Goal: Task Accomplishment & Management: Manage account settings

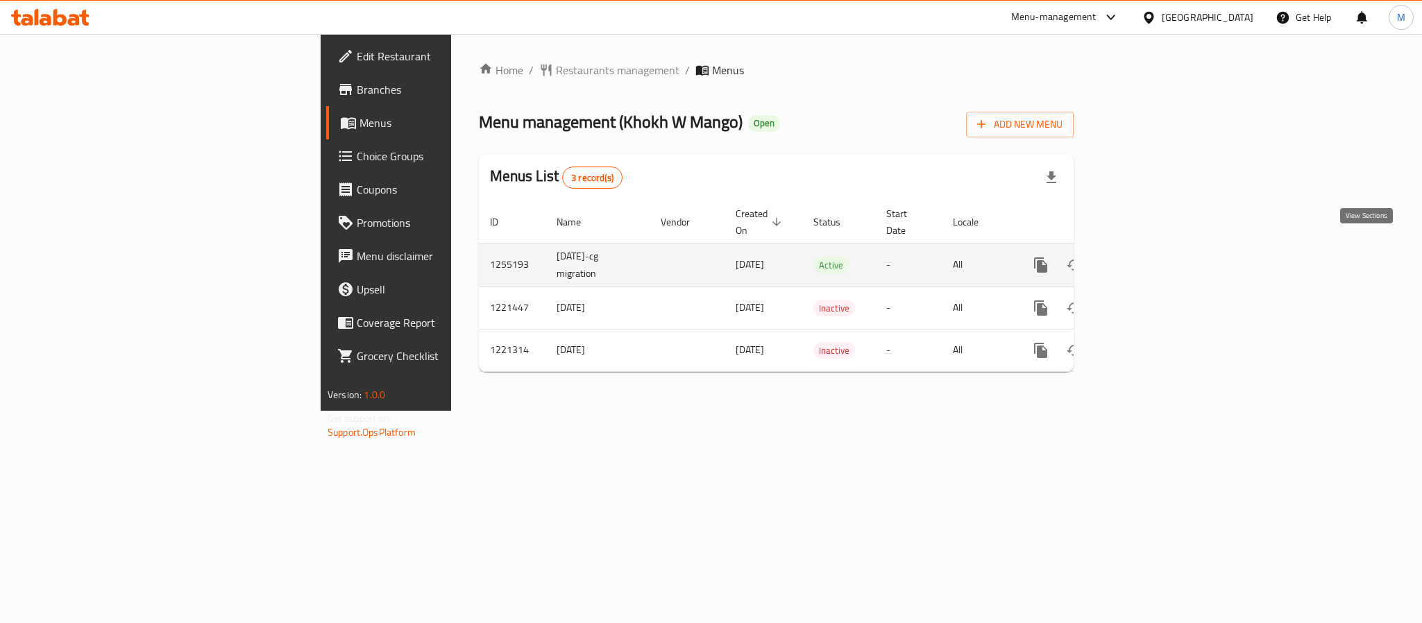
click at [1158, 248] on link "enhanced table" at bounding box center [1140, 264] width 33 height 33
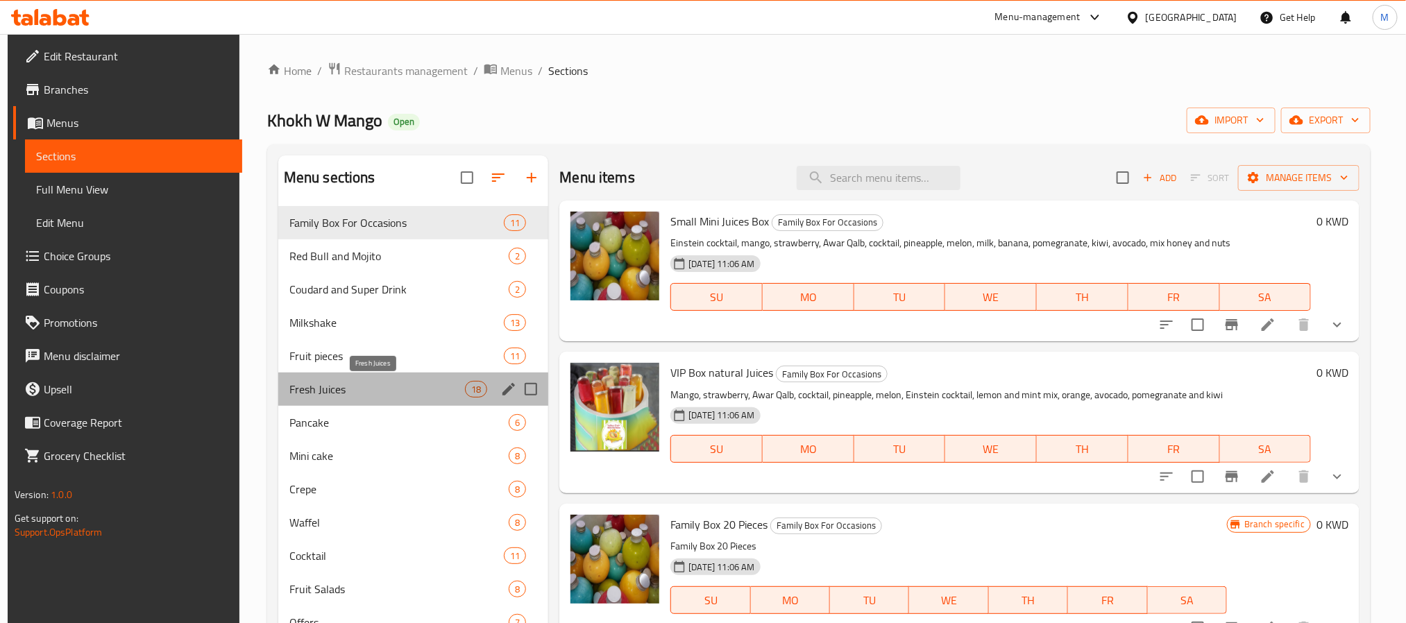
click at [403, 387] on span "Fresh Juices" at bounding box center [377, 389] width 176 height 17
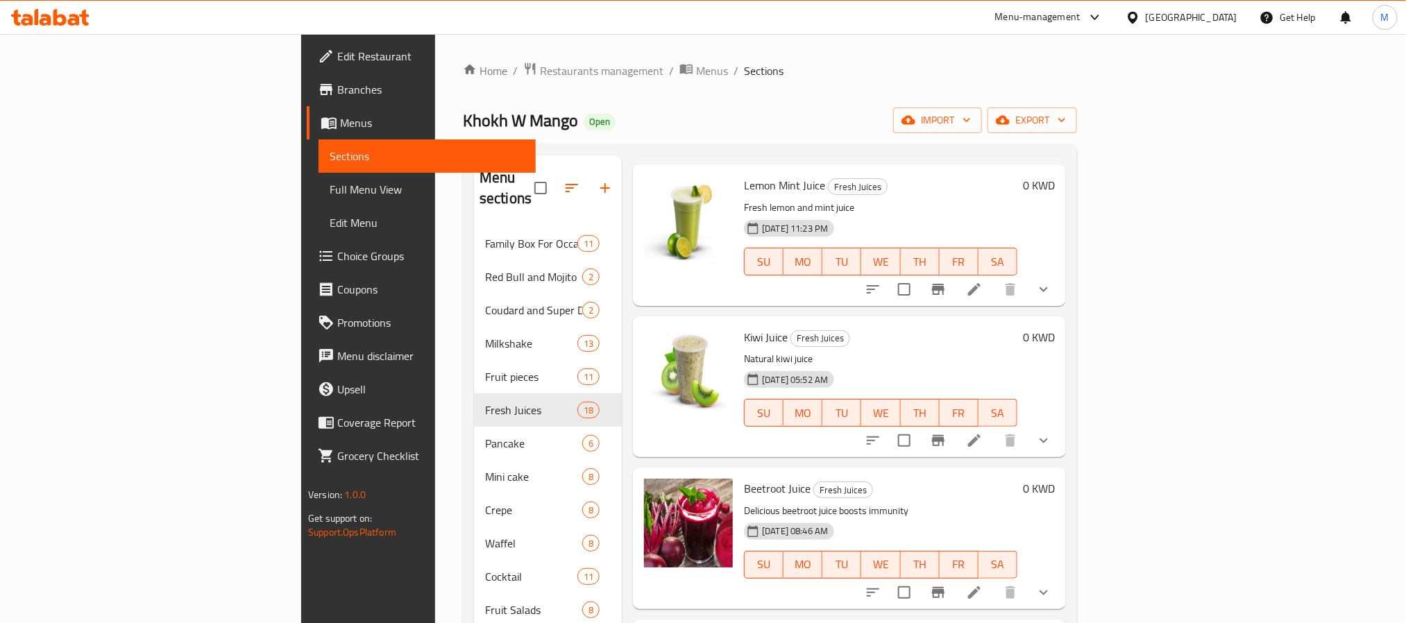
scroll to position [312, 0]
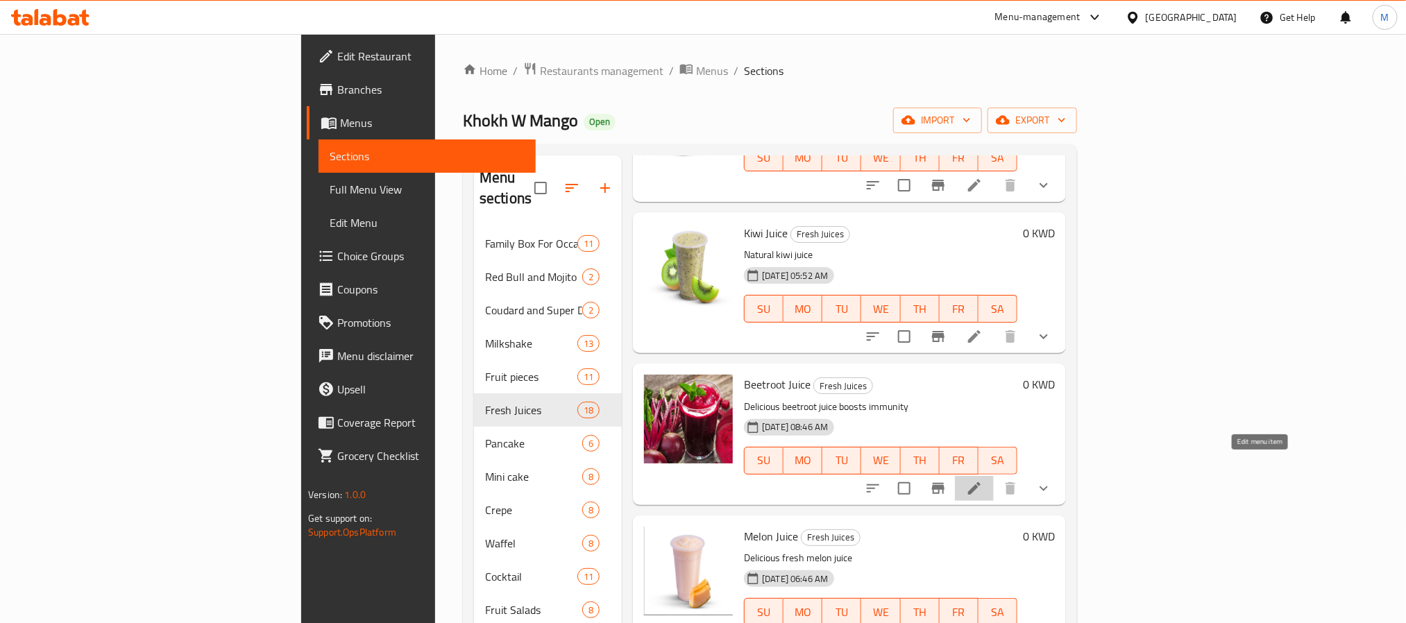
click at [983, 480] on icon at bounding box center [974, 488] width 17 height 17
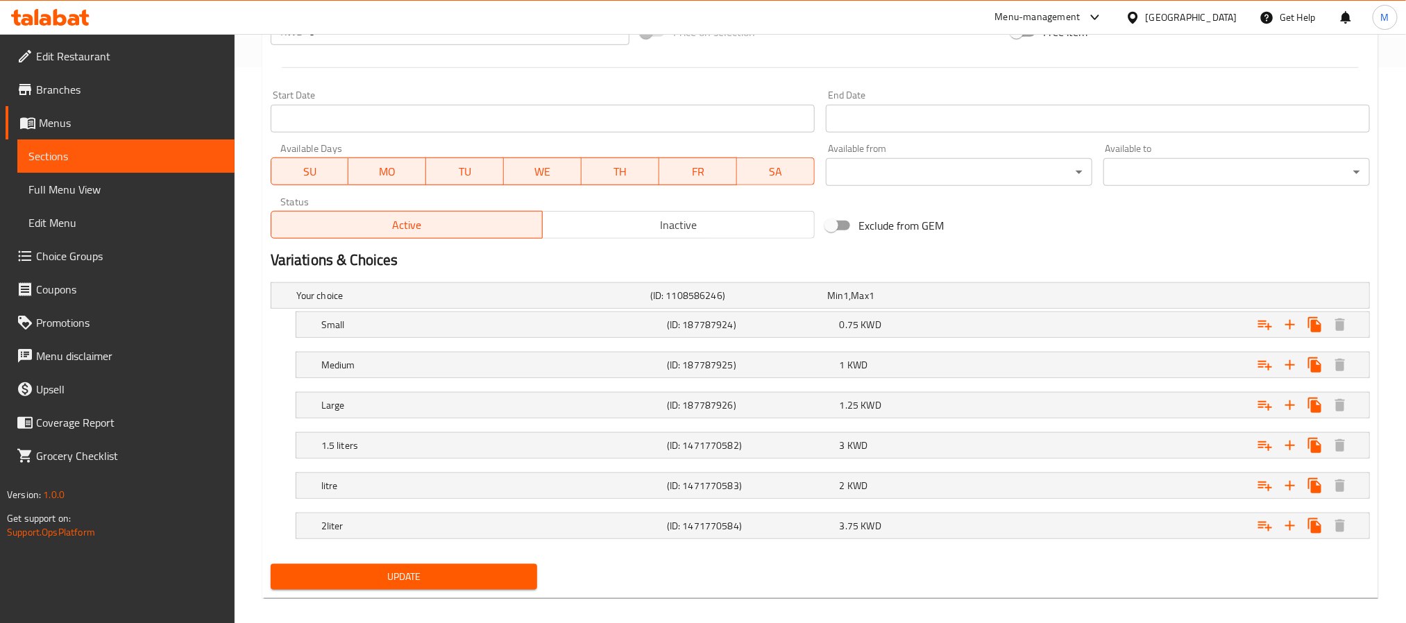
scroll to position [573, 0]
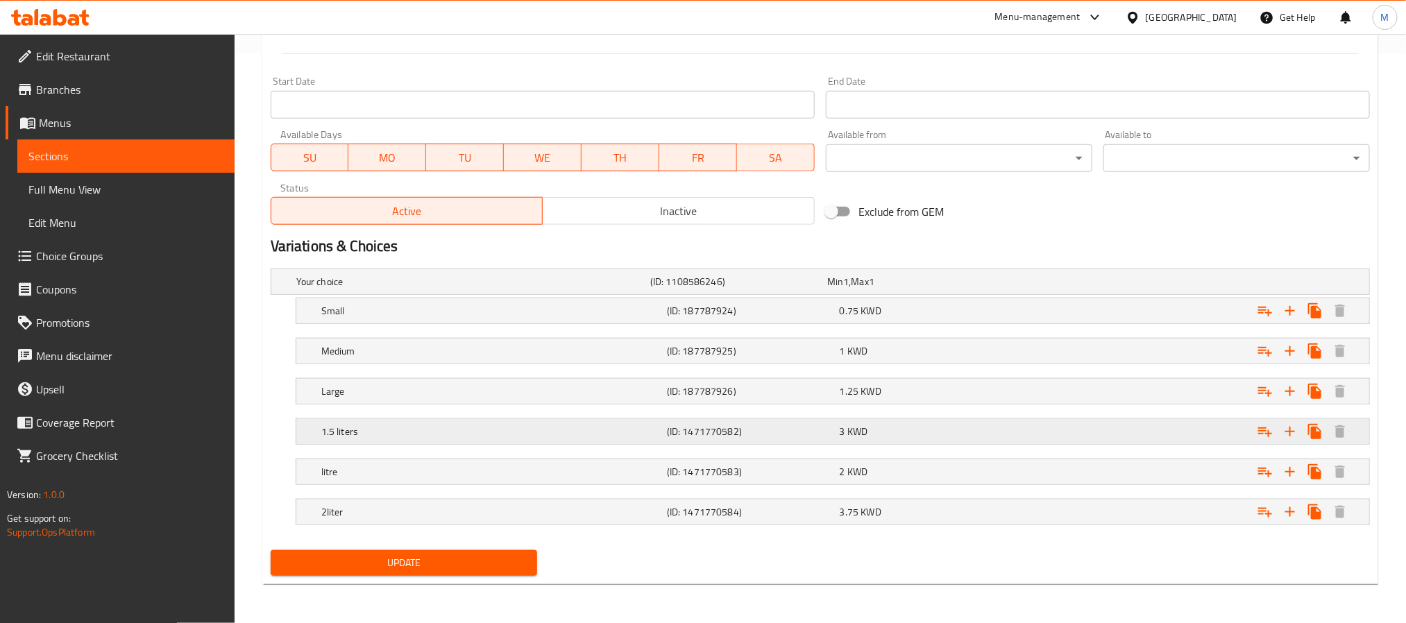
click at [656, 435] on h5 "1.5 liters" at bounding box center [491, 432] width 340 height 14
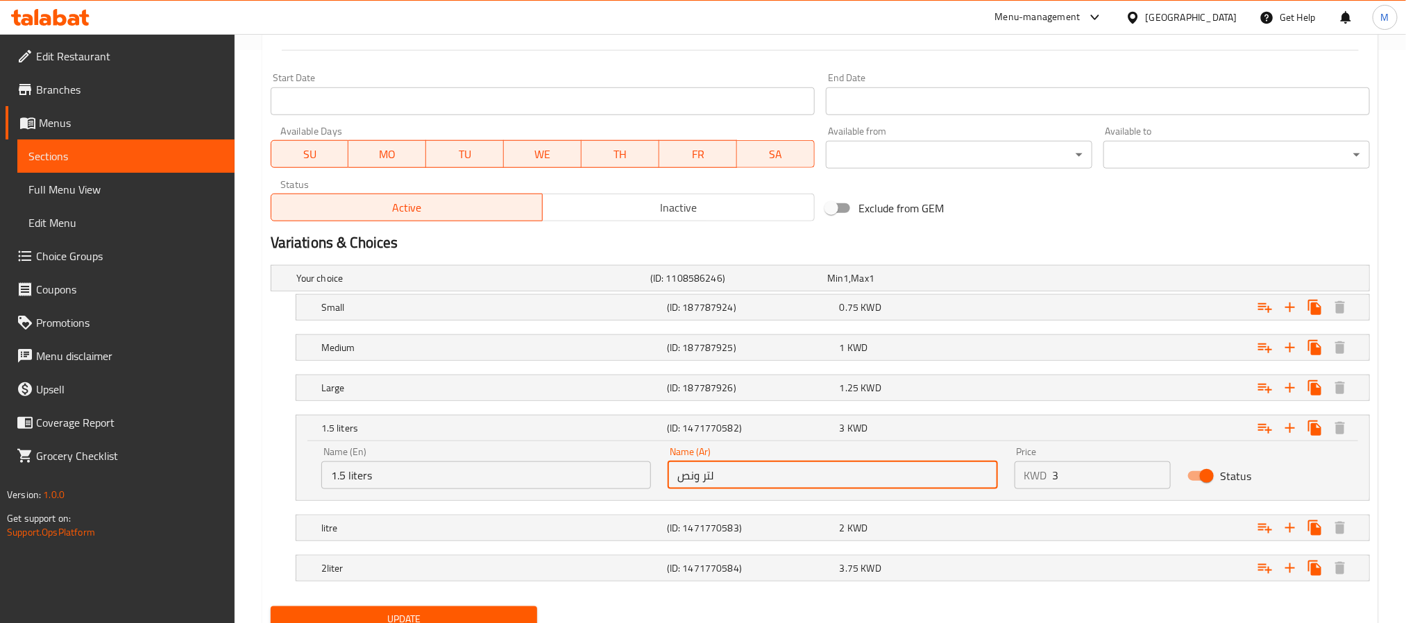
click at [777, 479] on input "لتر ونص" at bounding box center [833, 475] width 330 height 28
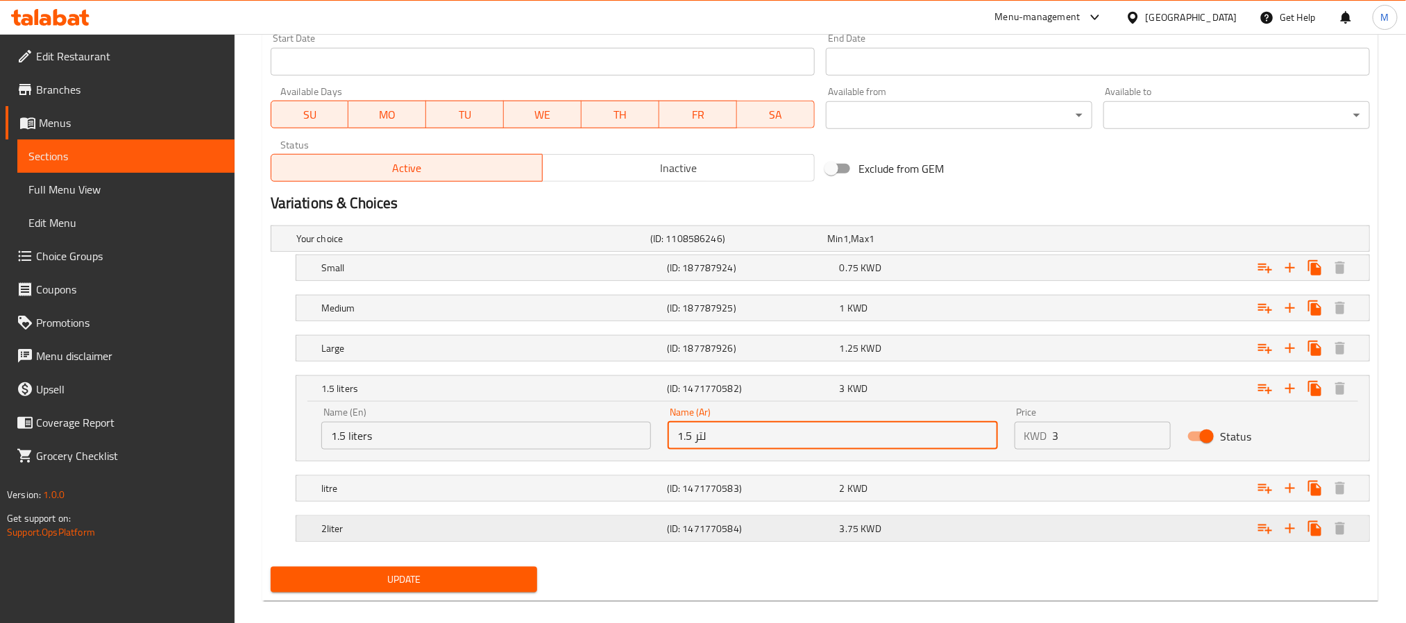
scroll to position [634, 0]
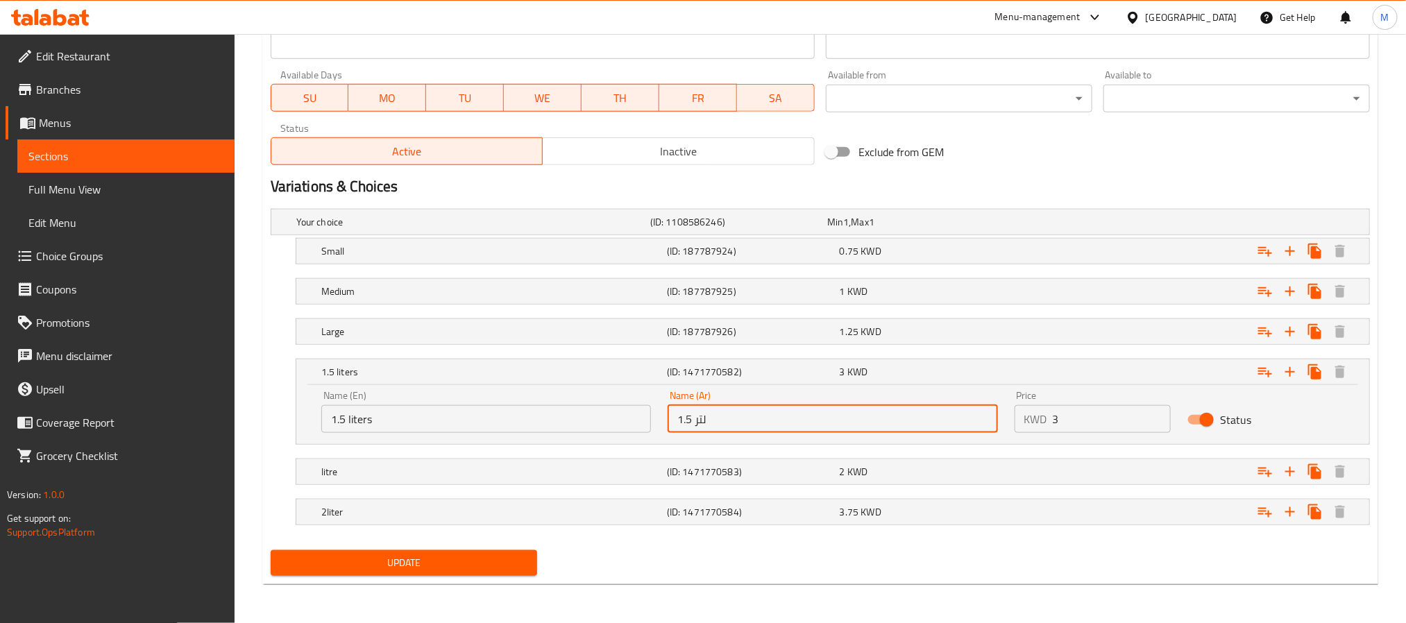
type input "1.5 لتر"
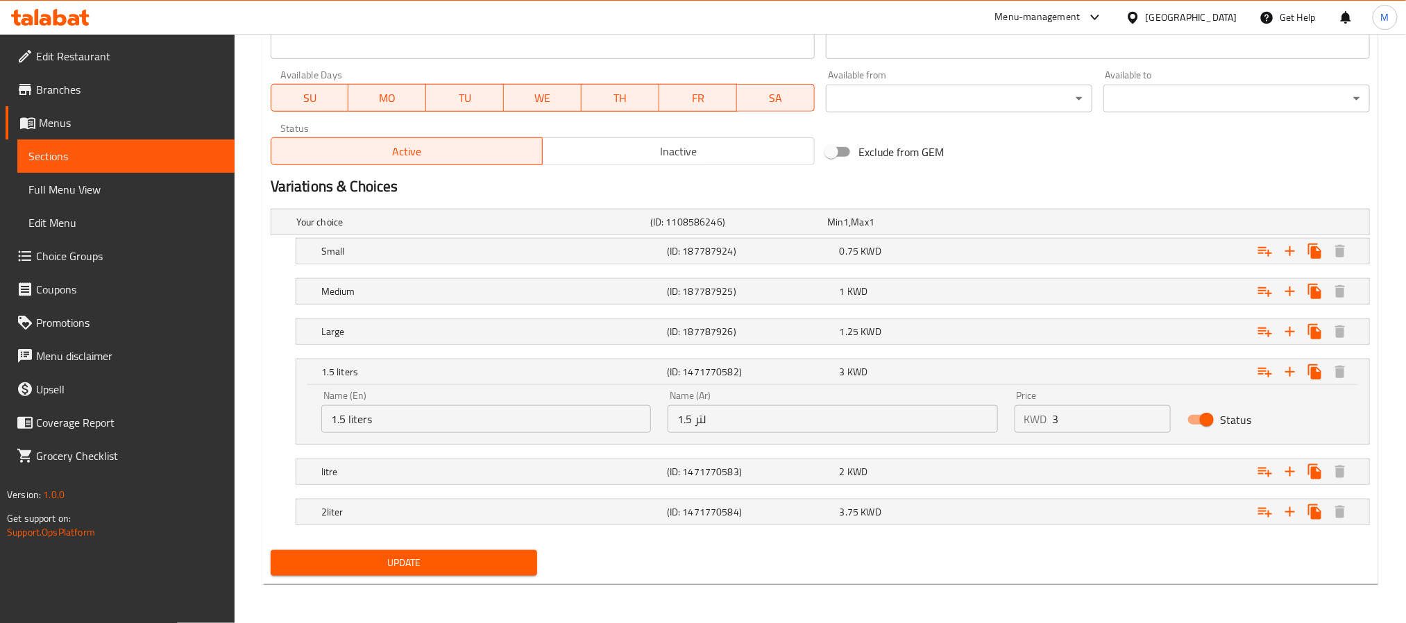
drag, startPoint x: 446, startPoint y: 563, endPoint x: 1115, endPoint y: 535, distance: 669.6
click at [1115, 535] on div "Change Image Size: 1200 x 800 px / Image formats: jpg, png / 5MB Max. Item name…" at bounding box center [820, 66] width 1110 height 1028
click at [483, 564] on span "Update" at bounding box center [404, 562] width 244 height 17
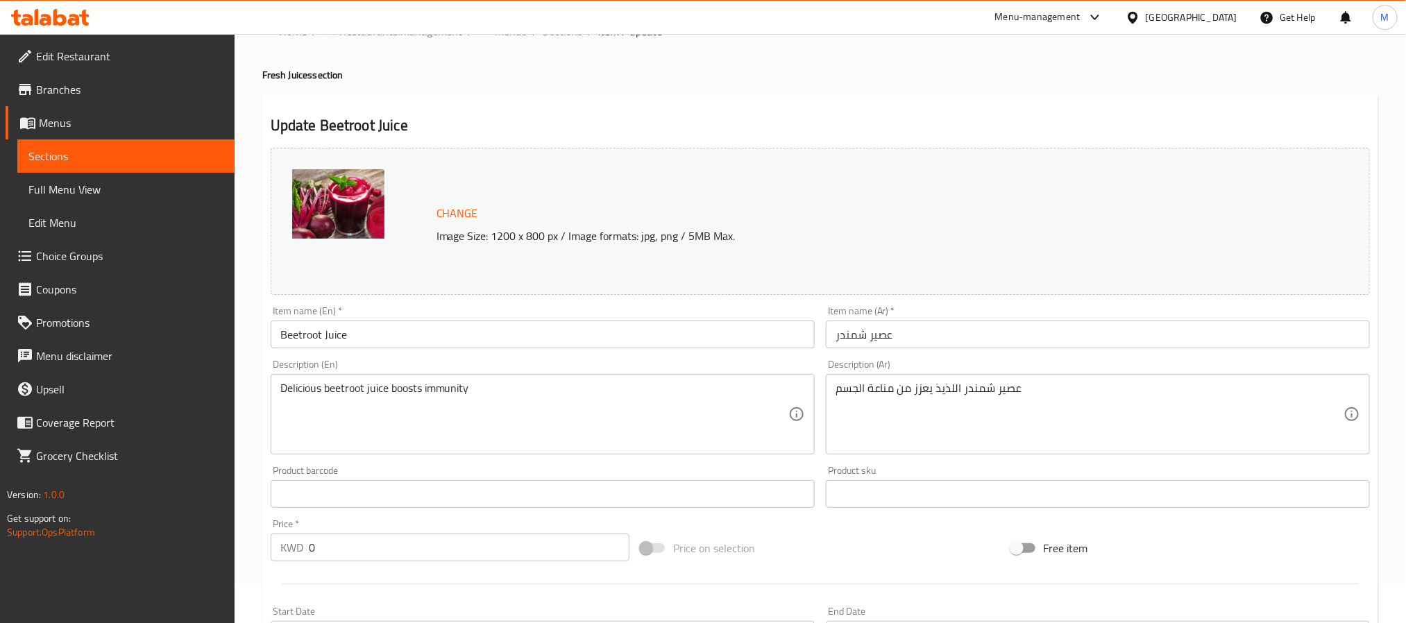
scroll to position [0, 0]
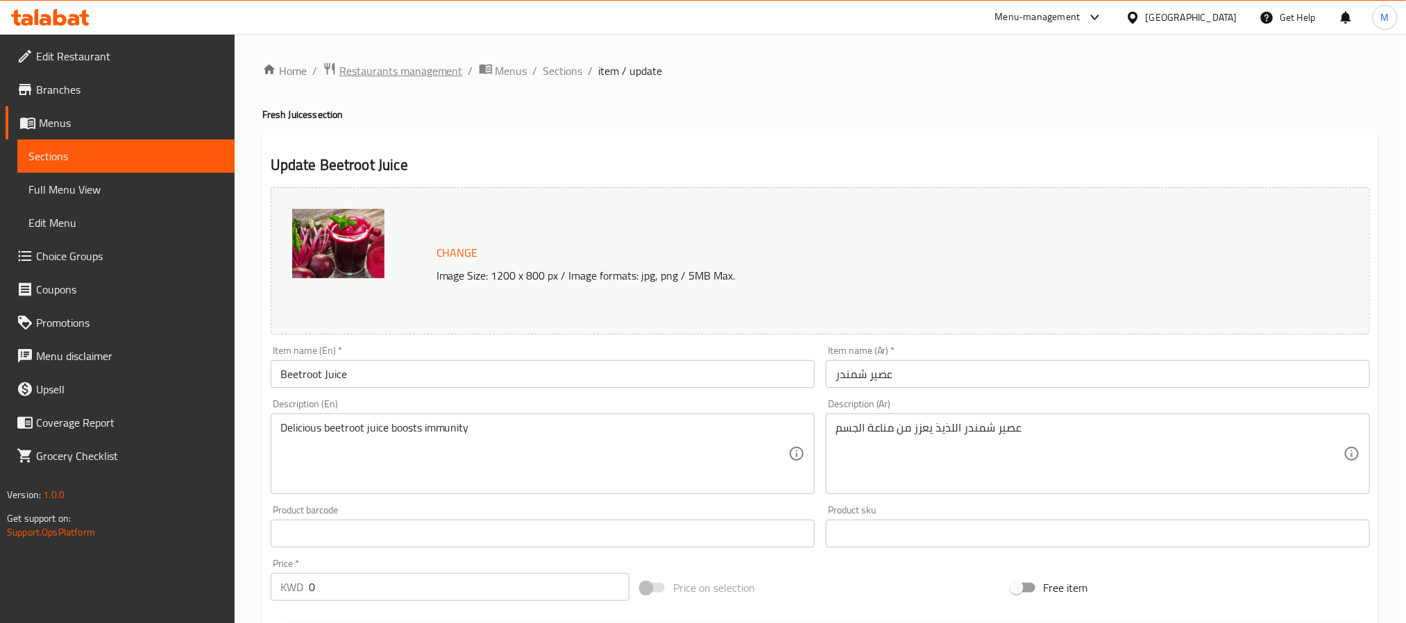
click at [427, 67] on span "Restaurants management" at bounding box center [401, 70] width 124 height 17
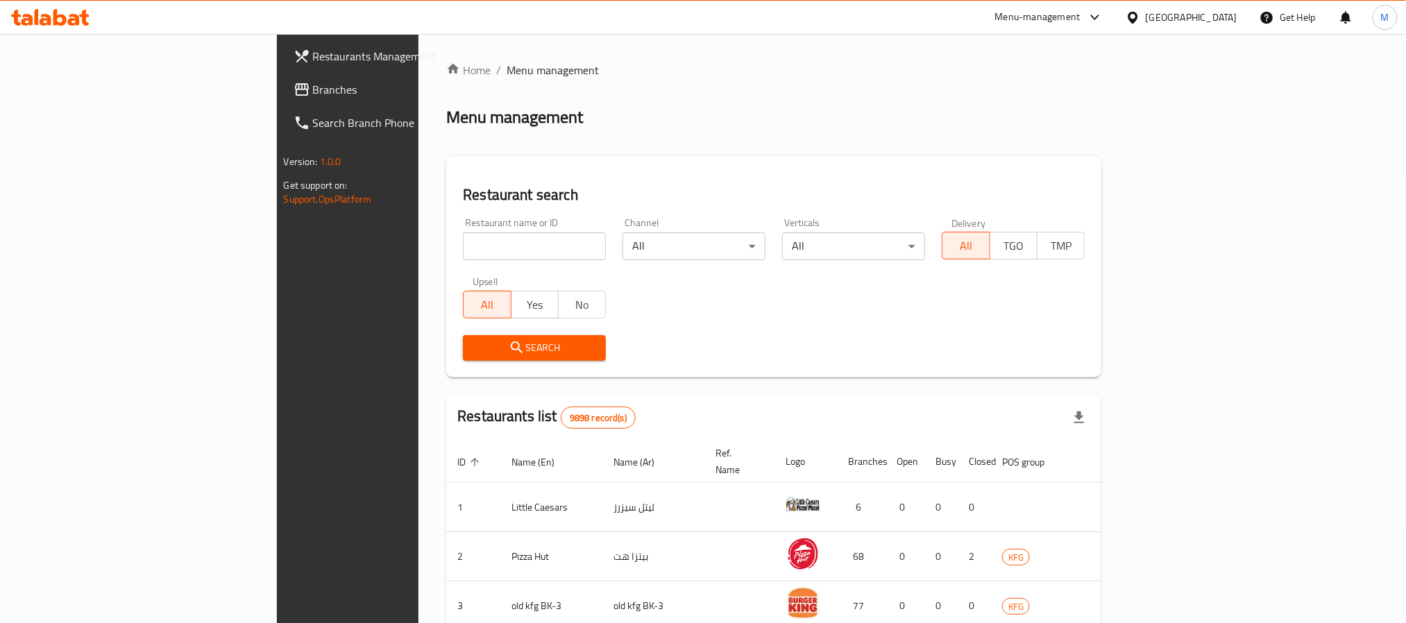
click at [1227, 15] on div "[GEOGRAPHIC_DATA]" at bounding box center [1192, 17] width 92 height 15
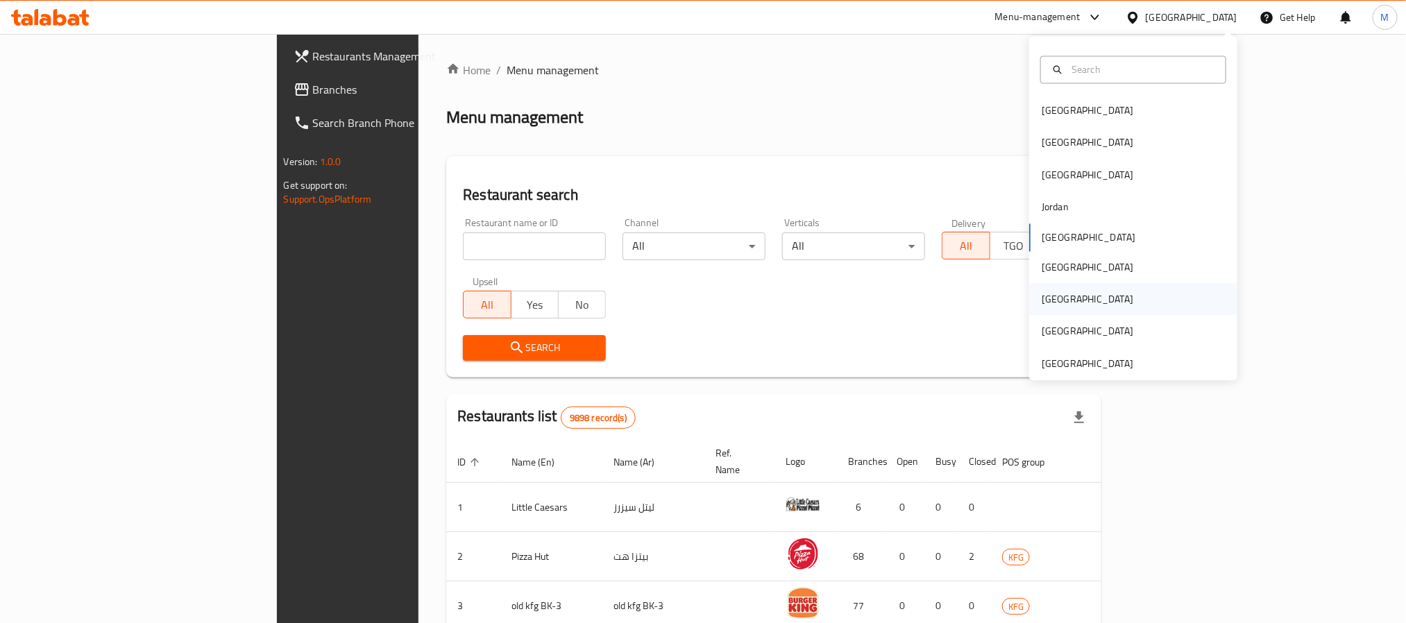
click at [1072, 304] on div "[GEOGRAPHIC_DATA]" at bounding box center [1133, 300] width 208 height 32
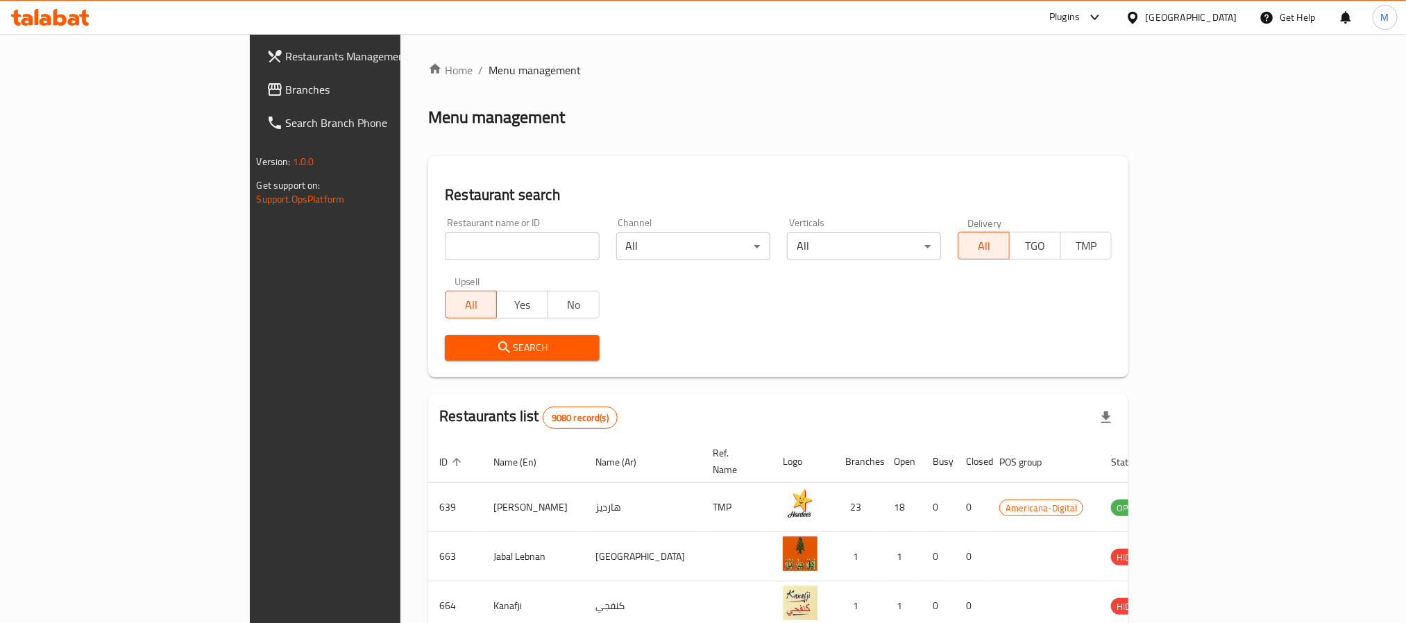
click at [286, 92] on span "Branches" at bounding box center [379, 89] width 187 height 17
